Goal: Information Seeking & Learning: Check status

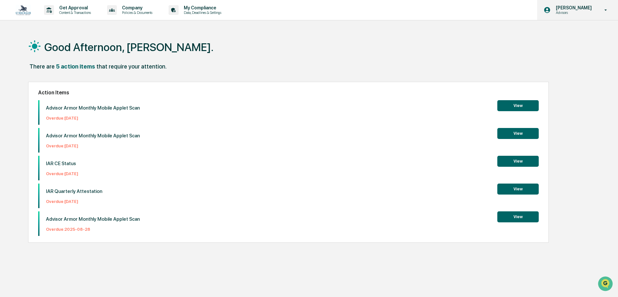
click at [587, 12] on p "Advisors" at bounding box center [573, 12] width 44 height 5
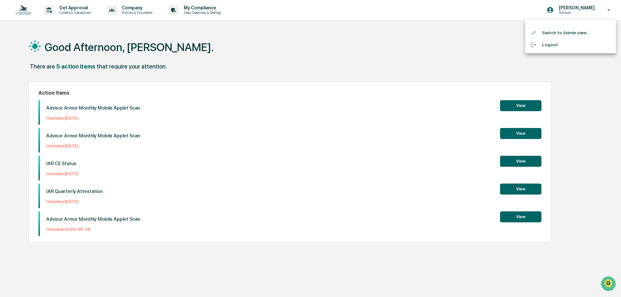
click at [560, 33] on li "Switch to Admin view..." at bounding box center [571, 33] width 91 height 12
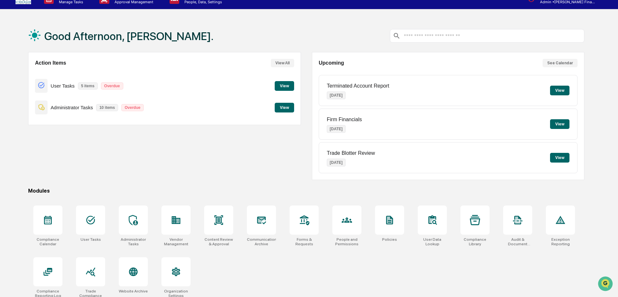
scroll to position [31, 0]
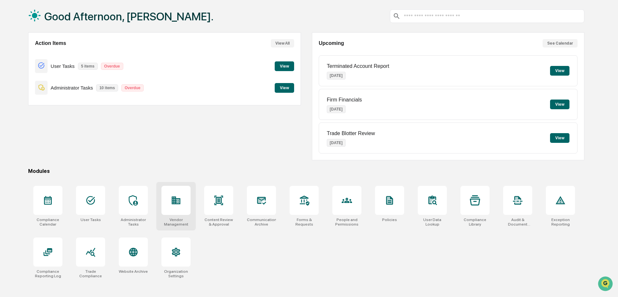
click at [171, 206] on div at bounding box center [175, 200] width 29 height 29
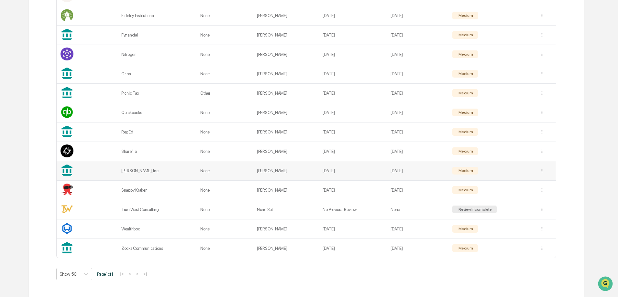
scroll to position [185, 0]
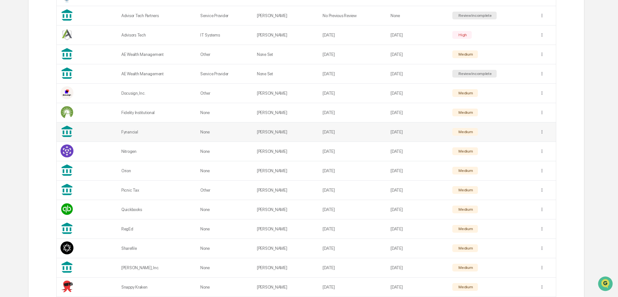
click at [130, 131] on div "Fynancial" at bounding box center [156, 132] width 71 height 5
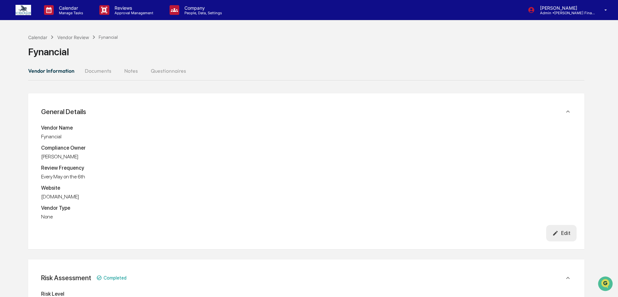
click at [106, 73] on button "Documents" at bounding box center [98, 71] width 37 height 16
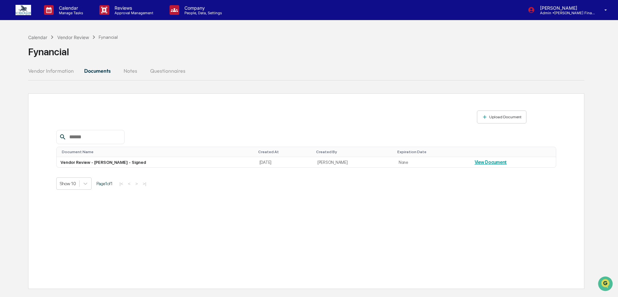
click at [125, 72] on button "Notes" at bounding box center [130, 71] width 29 height 16
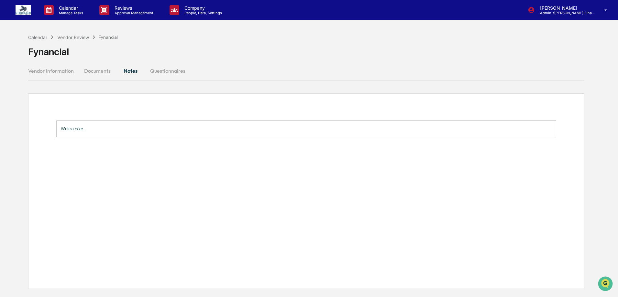
click at [168, 74] on button "Questionnaires" at bounding box center [168, 71] width 46 height 16
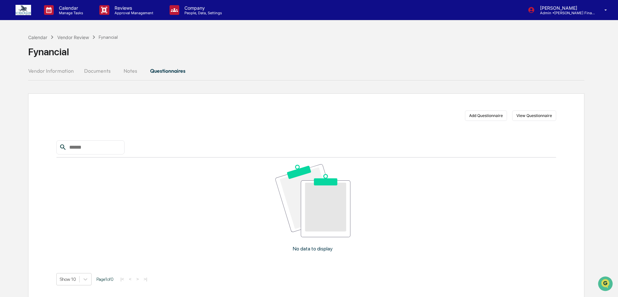
click at [136, 75] on button "Notes" at bounding box center [130, 71] width 29 height 16
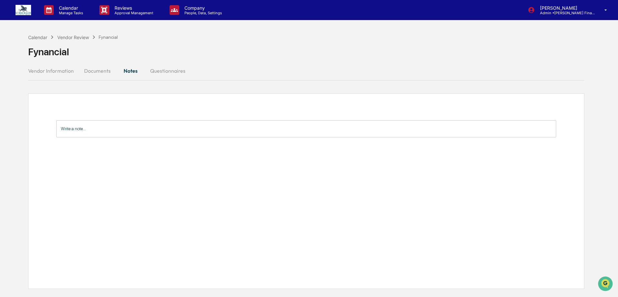
click at [93, 70] on button "Documents" at bounding box center [97, 71] width 37 height 16
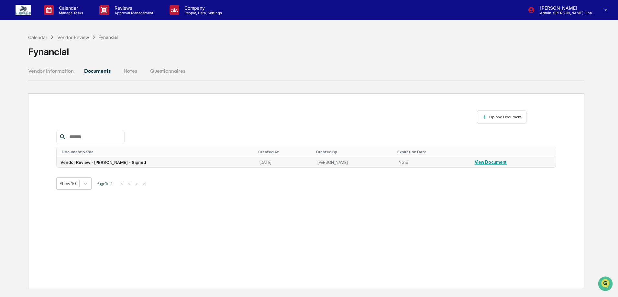
click at [481, 164] on link "View Document" at bounding box center [491, 162] width 32 height 5
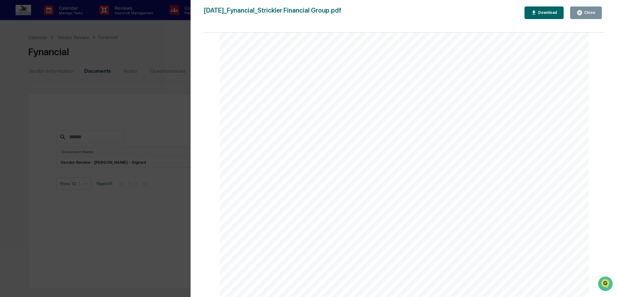
scroll to position [129, 0]
click at [591, 16] on button "Close" at bounding box center [586, 12] width 32 height 13
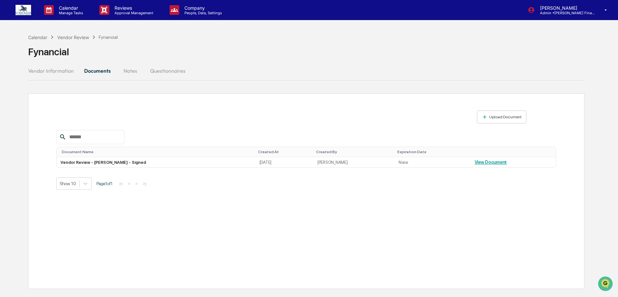
click at [62, 70] on button "Vendor Information" at bounding box center [53, 71] width 51 height 16
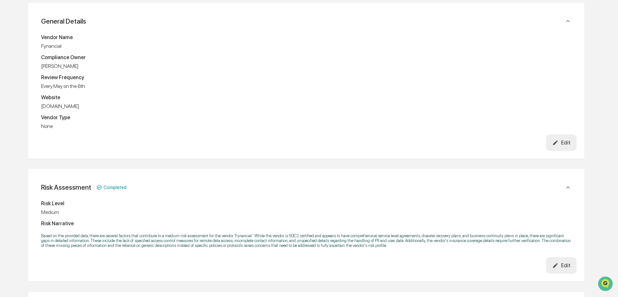
scroll to position [0, 0]
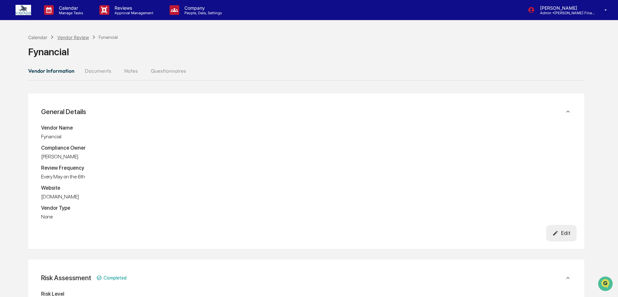
click at [68, 35] on div "Vendor Review" at bounding box center [73, 38] width 32 height 6
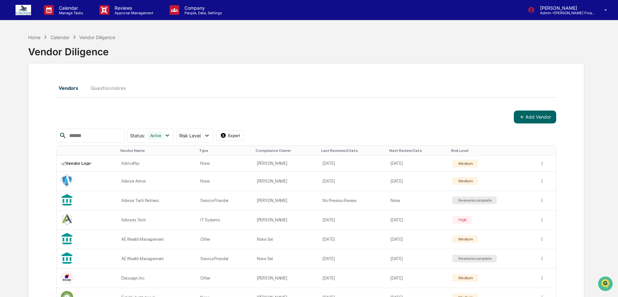
click at [34, 38] on div "Home" at bounding box center [34, 38] width 12 height 6
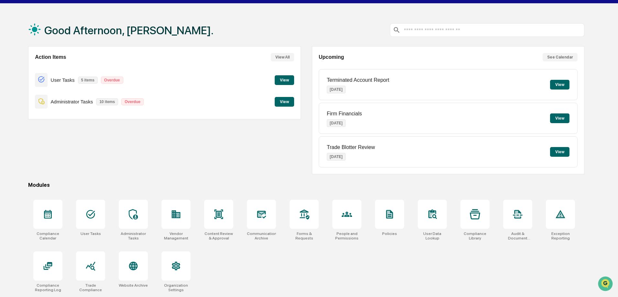
scroll to position [31, 0]
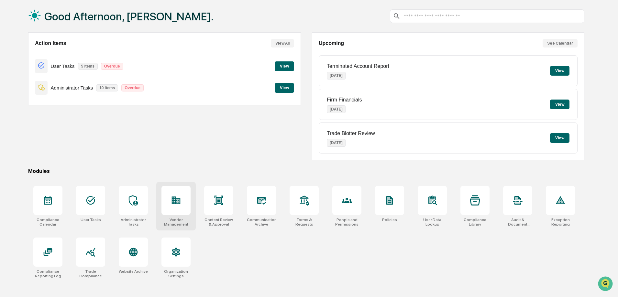
click at [176, 213] on div at bounding box center [175, 200] width 29 height 29
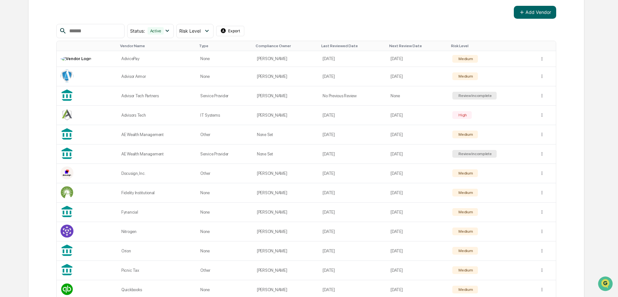
scroll to position [120, 0]
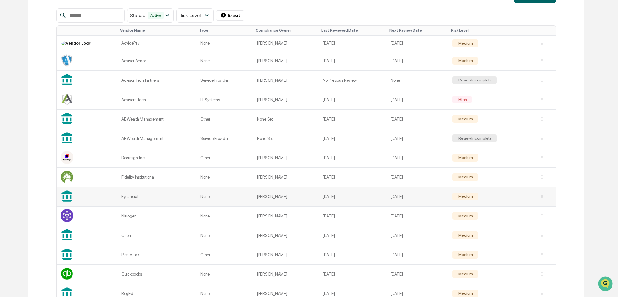
click at [187, 197] on div "Fynancial" at bounding box center [156, 197] width 71 height 5
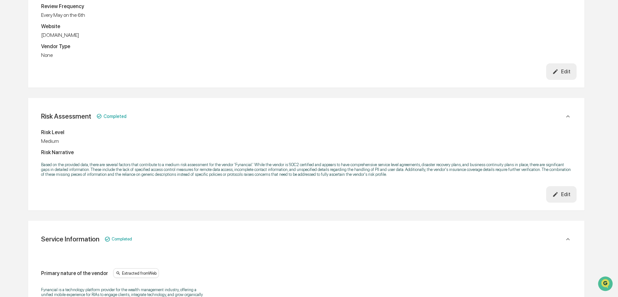
scroll to position [194, 0]
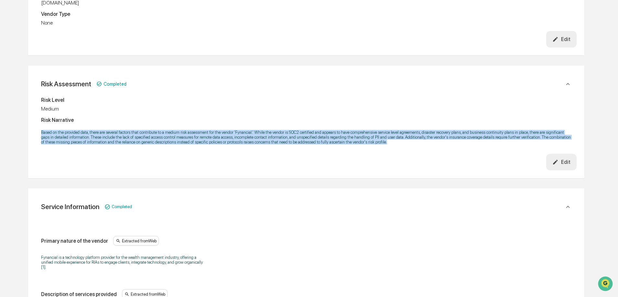
drag, startPoint x: 41, startPoint y: 134, endPoint x: 416, endPoint y: 155, distance: 374.7
click at [330, 48] on div "Edit" at bounding box center [306, 39] width 541 height 17
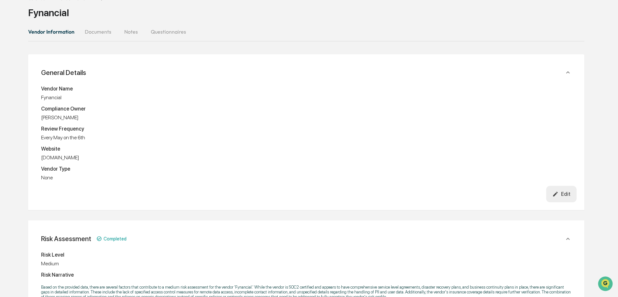
scroll to position [0, 0]
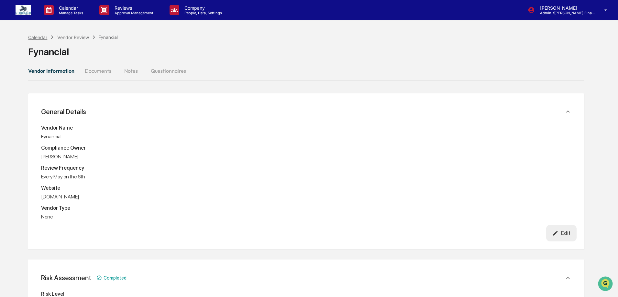
click at [39, 36] on div "Calendar" at bounding box center [37, 38] width 19 height 6
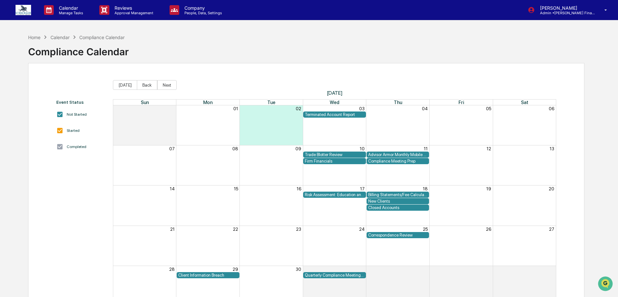
click at [28, 11] on img at bounding box center [24, 10] width 16 height 10
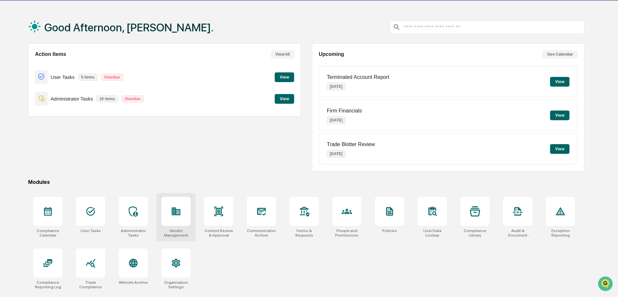
scroll to position [31, 0]
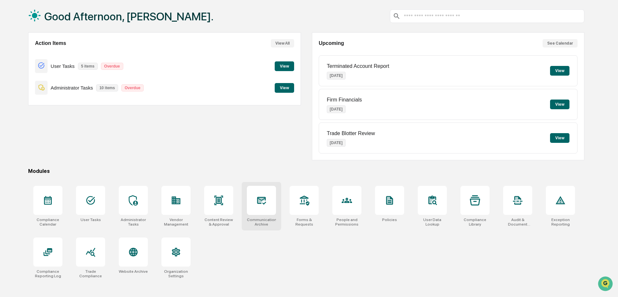
click at [263, 215] on div at bounding box center [261, 200] width 29 height 29
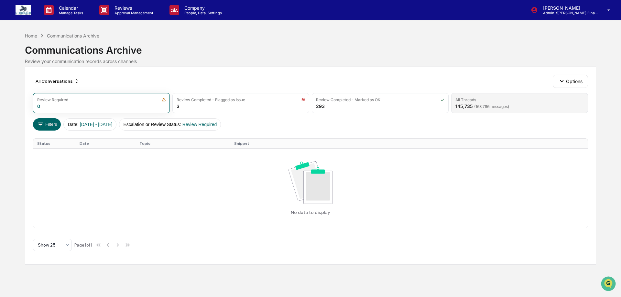
click at [526, 105] on div "All Threads 145,735 ( 163,796 messages)" at bounding box center [519, 103] width 137 height 20
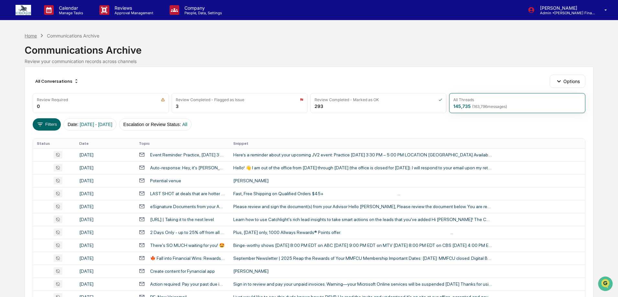
click at [27, 35] on div "Home" at bounding box center [31, 36] width 12 height 6
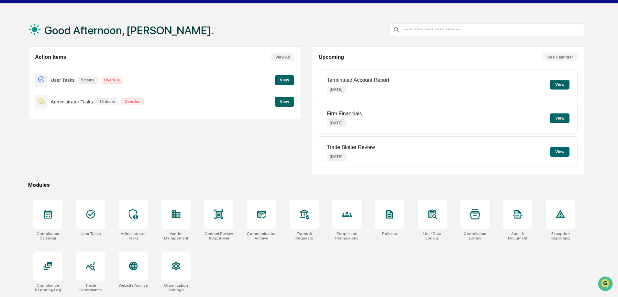
scroll to position [31, 0]
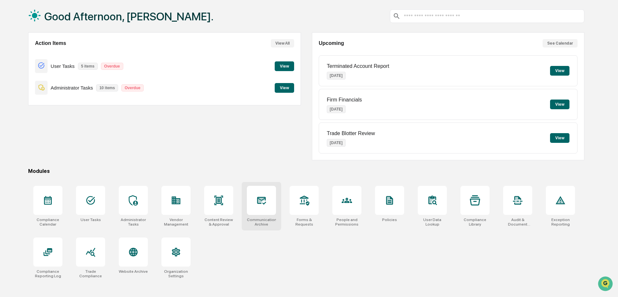
click at [270, 210] on div at bounding box center [261, 200] width 29 height 29
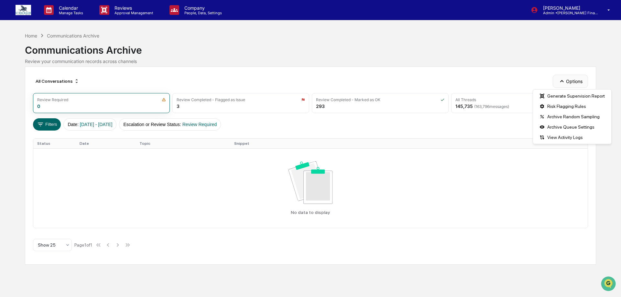
click at [564, 81] on icon "button" at bounding box center [562, 81] width 7 height 7
click at [504, 87] on div "All Conversations Options" at bounding box center [310, 81] width 555 height 13
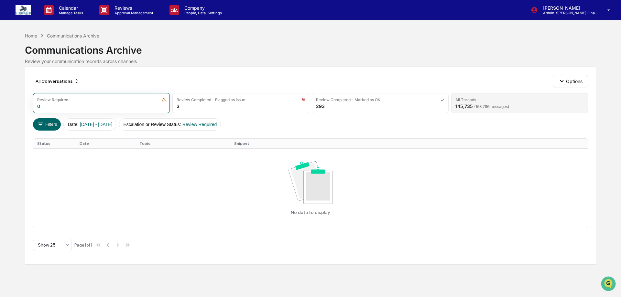
click at [476, 104] on span "( 163,796 messages)" at bounding box center [491, 106] width 35 height 5
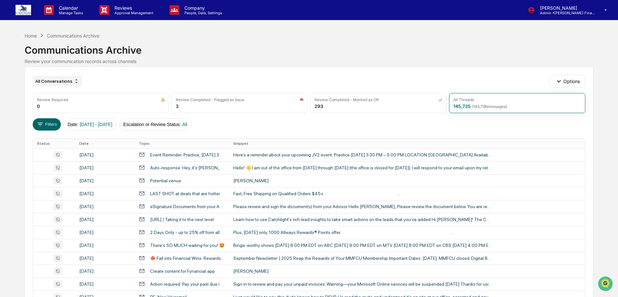
click at [70, 83] on div "All Conversations" at bounding box center [57, 81] width 49 height 10
click at [95, 77] on div "All Conversations Options" at bounding box center [309, 81] width 552 height 13
click at [97, 127] on button "Date : [DATE] - [DATE]" at bounding box center [89, 124] width 53 height 12
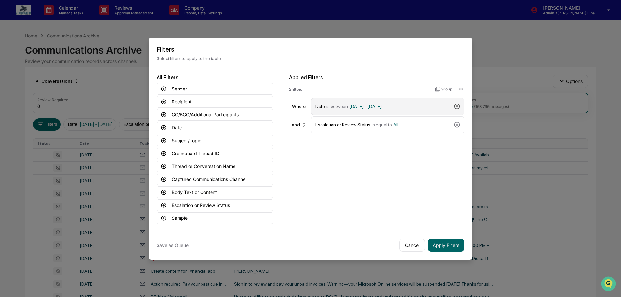
click at [457, 105] on icon at bounding box center [457, 106] width 6 height 6
click at [165, 128] on icon at bounding box center [164, 128] width 6 height 6
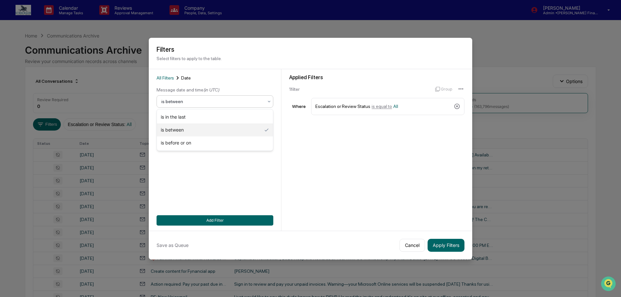
click at [190, 103] on div at bounding box center [212, 101] width 102 height 6
click at [184, 168] on div "All Filters Date Message date and time (in UTC) 3 results available. Use Up and…" at bounding box center [215, 149] width 117 height 151
click at [180, 116] on div "mm/dd/yyyy" at bounding box center [177, 116] width 40 height 12
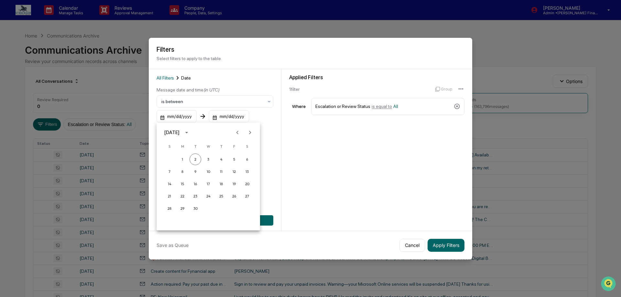
click at [236, 133] on icon "Previous month" at bounding box center [237, 132] width 7 height 7
click at [210, 197] on button "20" at bounding box center [209, 197] width 12 height 12
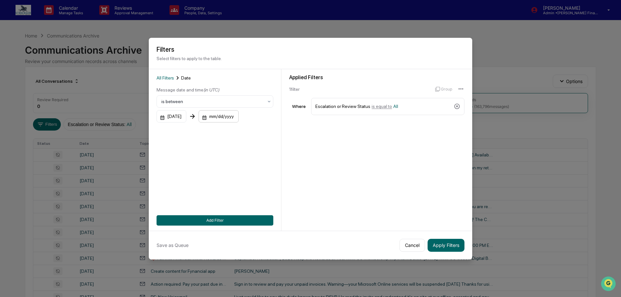
click at [186, 120] on div "mm/dd/yyyy" at bounding box center [172, 116] width 30 height 12
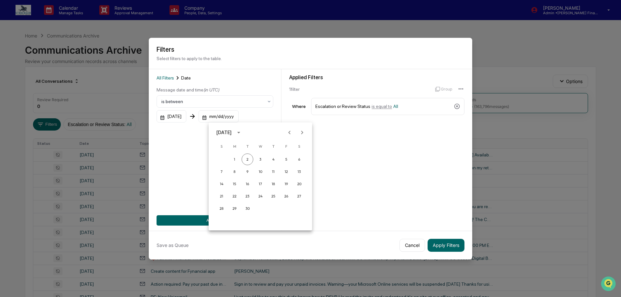
click at [289, 132] on icon "Previous month" at bounding box center [289, 132] width 7 height 7
click at [235, 210] on button "25" at bounding box center [235, 209] width 12 height 12
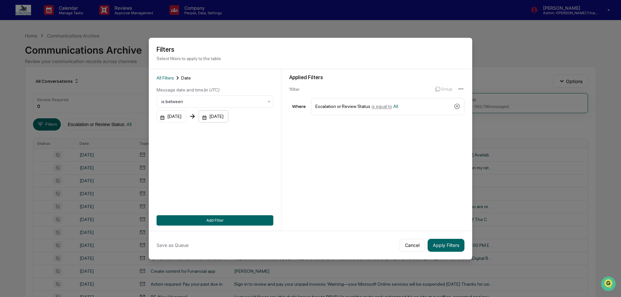
click at [186, 116] on div "[DATE]" at bounding box center [172, 116] width 30 height 12
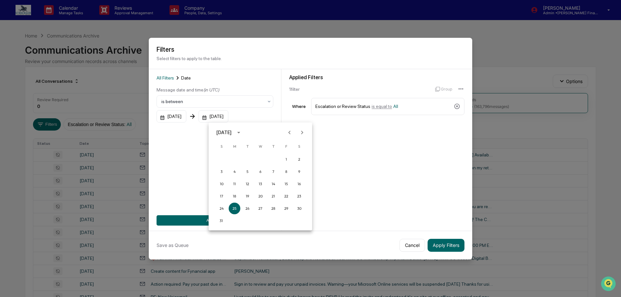
click at [303, 132] on icon "Next month" at bounding box center [302, 132] width 7 height 7
click at [248, 161] on button "2" at bounding box center [248, 160] width 12 height 12
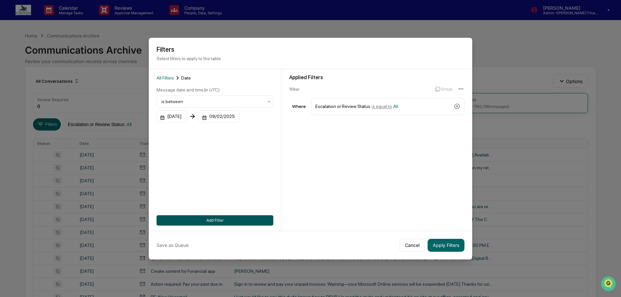
click at [233, 220] on button "Add Filter" at bounding box center [215, 221] width 117 height 10
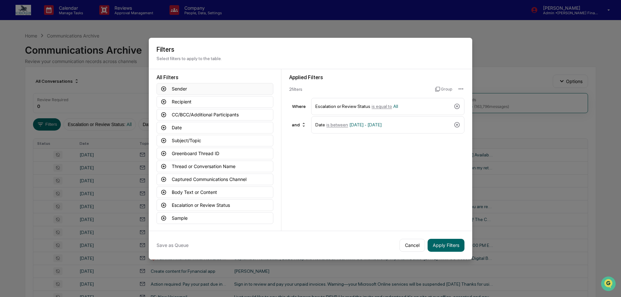
click at [163, 89] on icon at bounding box center [164, 89] width 6 height 6
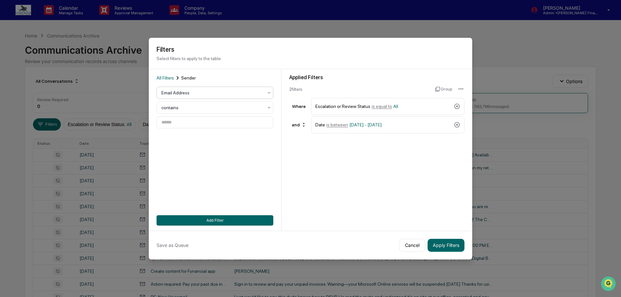
click at [217, 92] on div at bounding box center [212, 93] width 102 height 6
click at [235, 68] on div "Filters Select filters to apply to the table." at bounding box center [311, 53] width 324 height 31
click at [460, 248] on button "Apply Filters" at bounding box center [446, 245] width 37 height 13
click at [305, 171] on div "Applied Filters 2 filter s Group Where Escalation or Review Status is equal to …" at bounding box center [377, 150] width 191 height 162
click at [215, 121] on input at bounding box center [215, 123] width 117 height 12
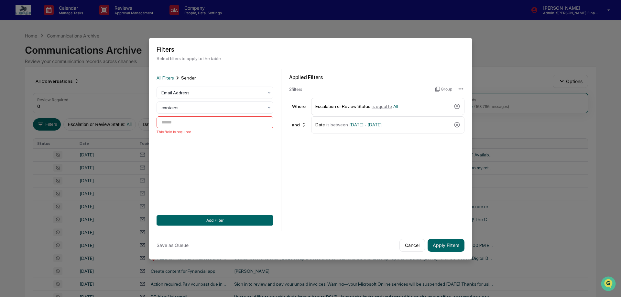
click at [168, 78] on span "All Filters" at bounding box center [165, 77] width 17 height 5
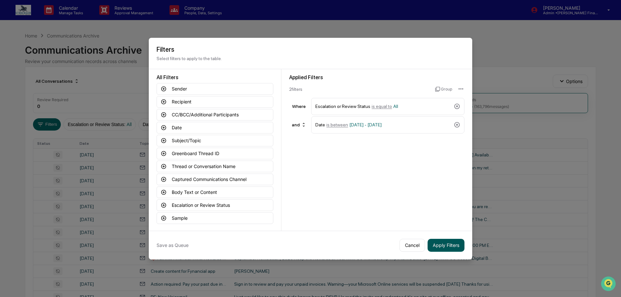
click at [438, 243] on button "Apply Filters" at bounding box center [446, 245] width 37 height 13
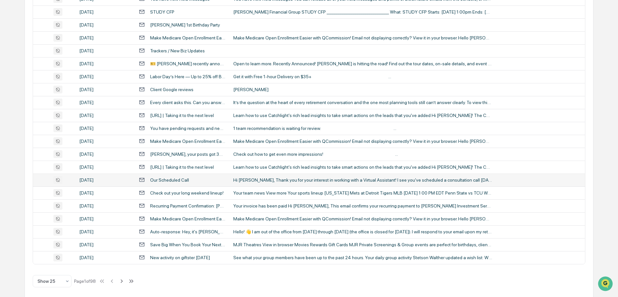
scroll to position [212, 0]
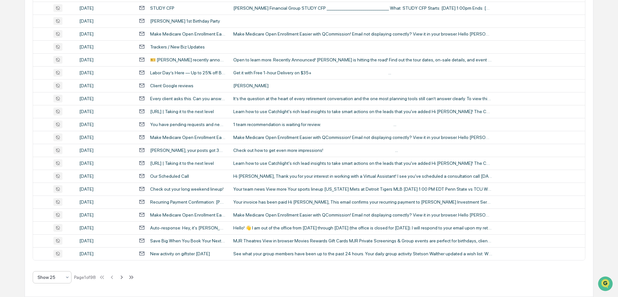
click at [68, 280] on icon at bounding box center [67, 277] width 5 height 5
click at [58, 260] on div "Show 100" at bounding box center [52, 260] width 38 height 13
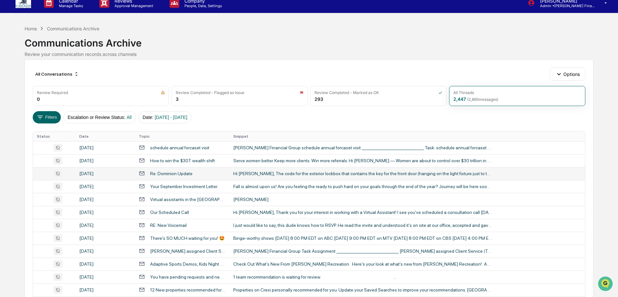
scroll to position [7, 0]
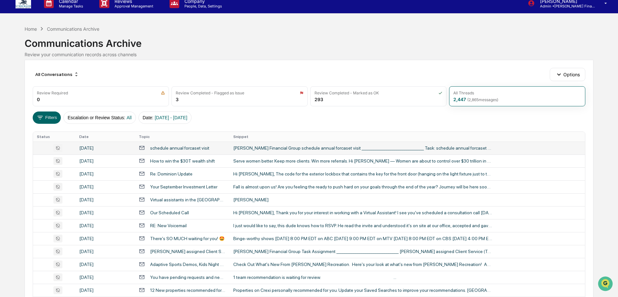
drag, startPoint x: 219, startPoint y: 152, endPoint x: 195, endPoint y: 145, distance: 25.1
click at [195, 145] on div "schedule annual forcaset visit" at bounding box center [182, 148] width 87 height 6
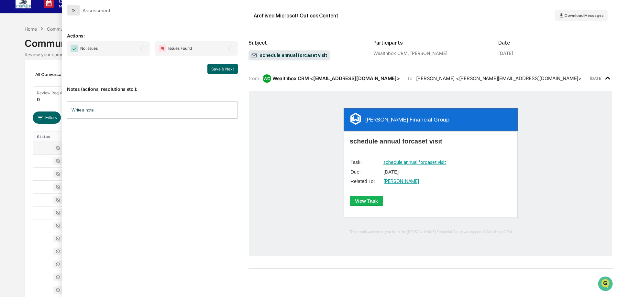
click at [70, 11] on button "modal" at bounding box center [73, 10] width 13 height 10
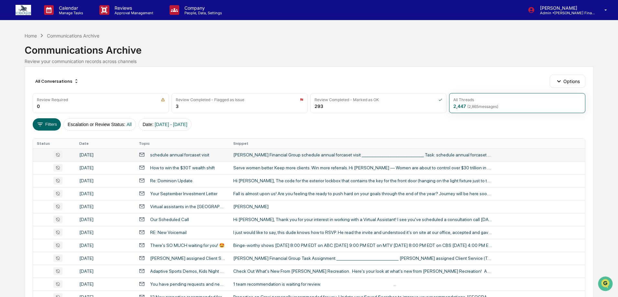
click at [24, 7] on img at bounding box center [24, 10] width 16 height 10
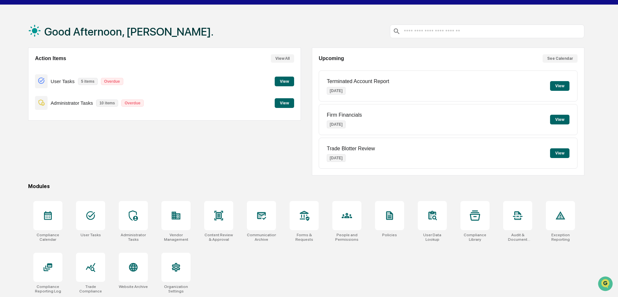
scroll to position [16, 0]
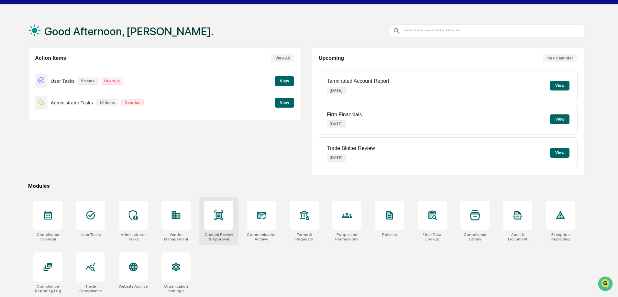
click at [235, 241] on div "Content Review & Approval" at bounding box center [218, 221] width 39 height 49
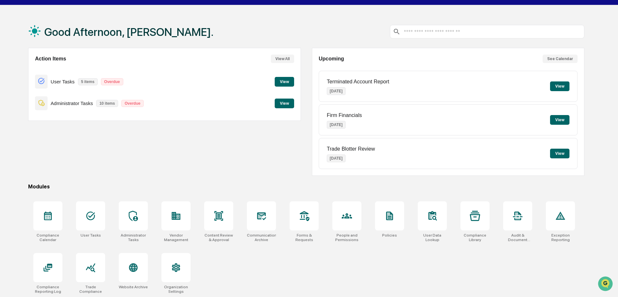
scroll to position [0, 0]
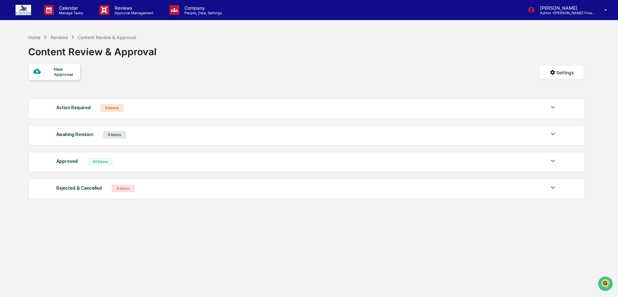
click at [174, 165] on div "Approved 43 Items" at bounding box center [306, 161] width 501 height 9
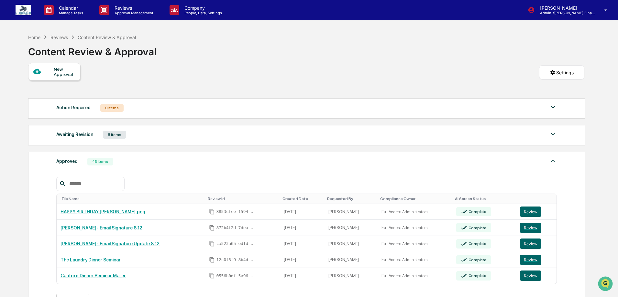
drag, startPoint x: 174, startPoint y: 165, endPoint x: 136, endPoint y: 162, distance: 38.0
click at [136, 162] on div "Approved 43 Items" at bounding box center [306, 161] width 501 height 9
